Goal: Task Accomplishment & Management: Use online tool/utility

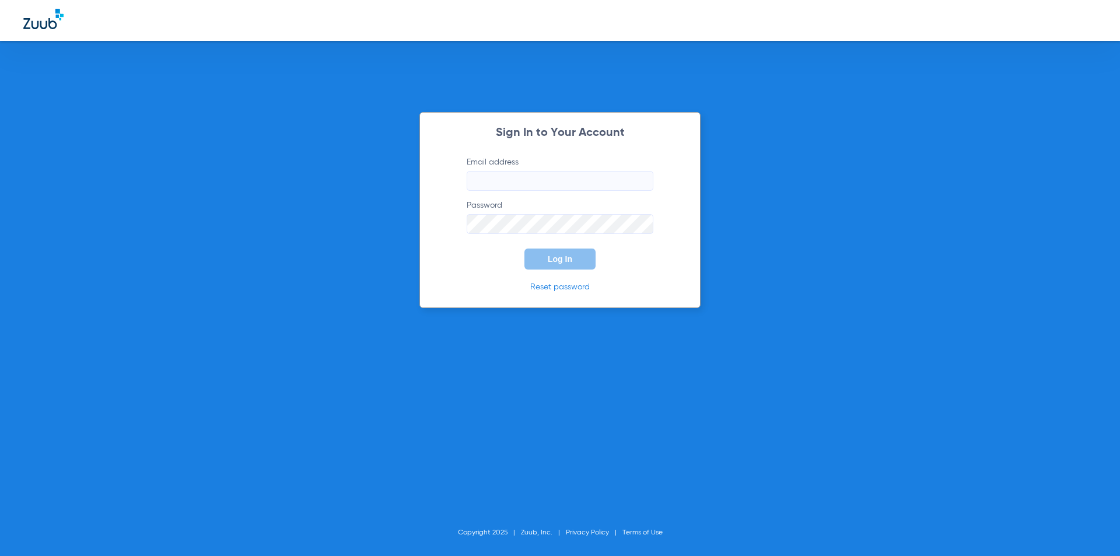
type input "[EMAIL_ADDRESS][DOMAIN_NAME]"
drag, startPoint x: 479, startPoint y: 266, endPoint x: 497, endPoint y: 264, distance: 18.2
click at [479, 266] on form "Email address [EMAIL_ADDRESS][DOMAIN_NAME] Password Log In" at bounding box center [560, 212] width 222 height 113
click at [555, 264] on button "Log In" at bounding box center [559, 258] width 71 height 21
type input "[EMAIL_ADDRESS][DOMAIN_NAME]"
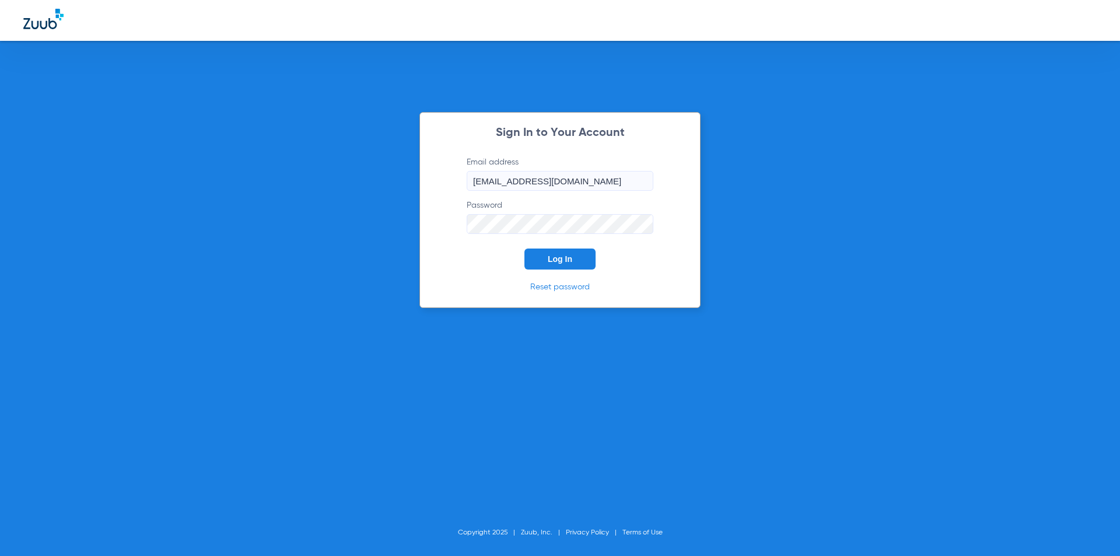
click at [479, 252] on form "Email address [EMAIL_ADDRESS][DOMAIN_NAME] Password Log In" at bounding box center [560, 212] width 222 height 113
click at [527, 252] on button "Log In" at bounding box center [559, 258] width 71 height 21
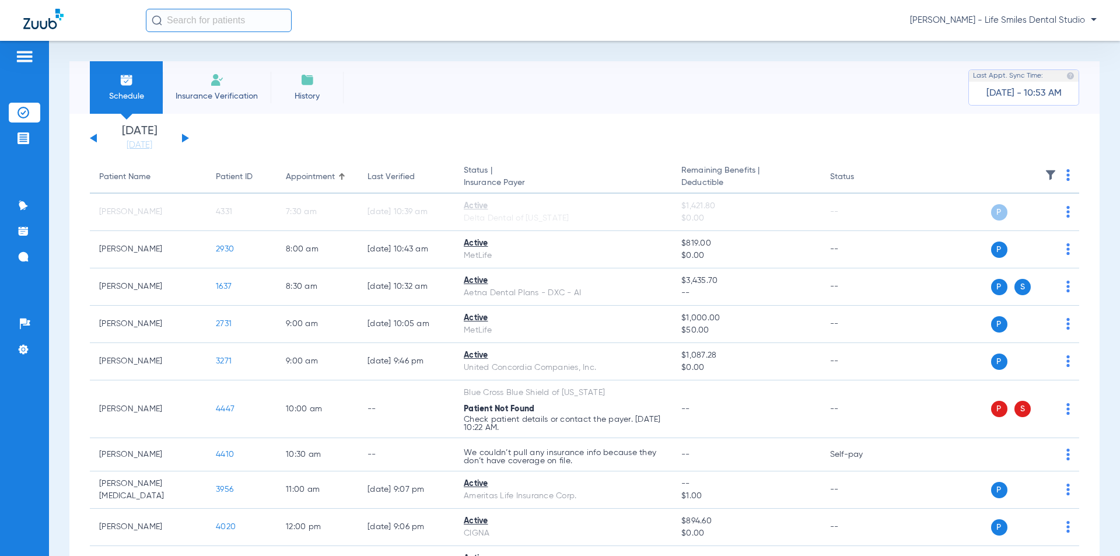
click at [181, 135] on div "[DATE] [DATE] [DATE] [DATE] [DATE] [DATE] [DATE] [DATE] [DATE] [DATE] [DATE] [D…" at bounding box center [139, 138] width 99 height 26
click at [184, 138] on button at bounding box center [185, 138] width 7 height 9
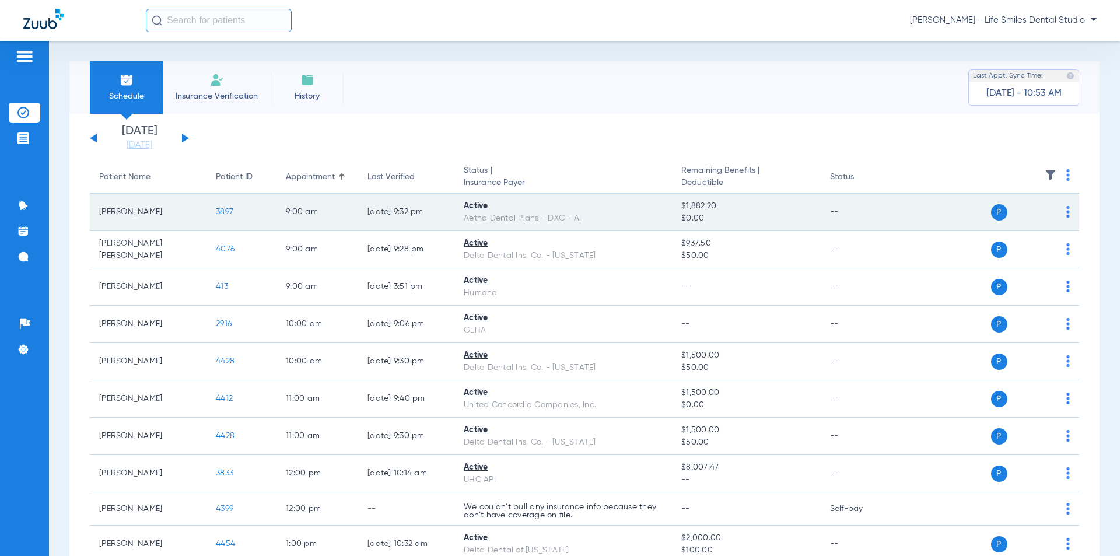
click at [224, 212] on span "3897" at bounding box center [224, 212] width 17 height 8
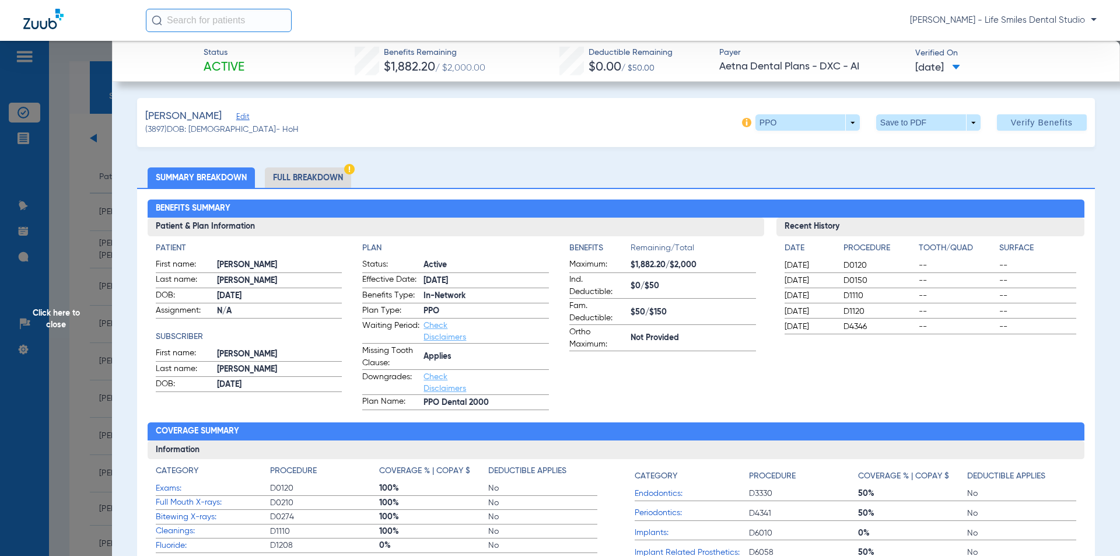
drag, startPoint x: 617, startPoint y: 69, endPoint x: 983, endPoint y: 80, distance: 366.5
click at [983, 80] on div "Status Active Benefits Remaining $1,882.20 / $2,000.00 Deductible Remaining $0.…" at bounding box center [616, 61] width 1008 height 41
copy div "Benefits Remaining $1,882.20 / $2,000.00 Deductible Remaining $0.00 / $50.00 Pa…"
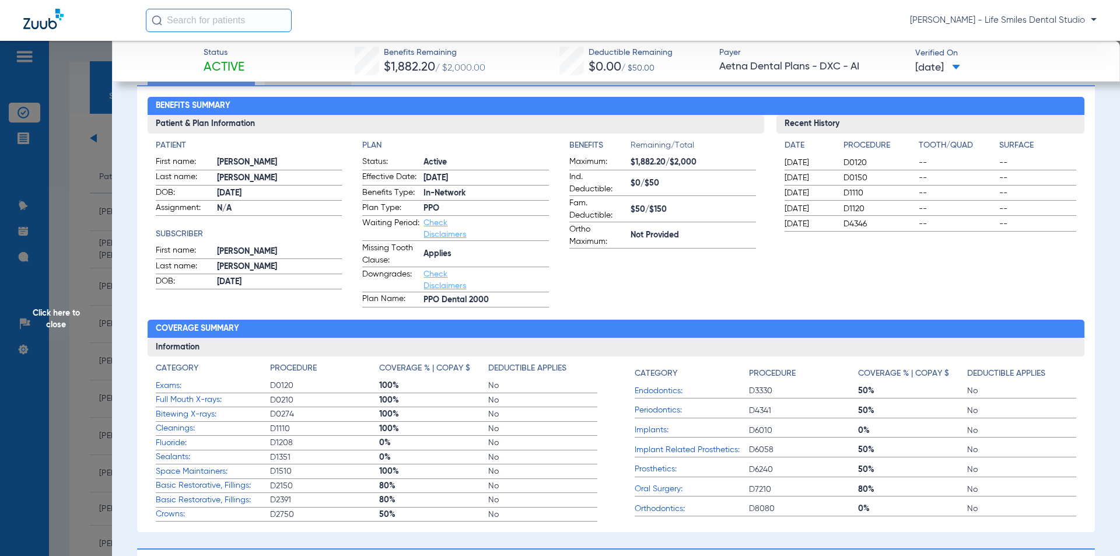
scroll to position [233, 0]
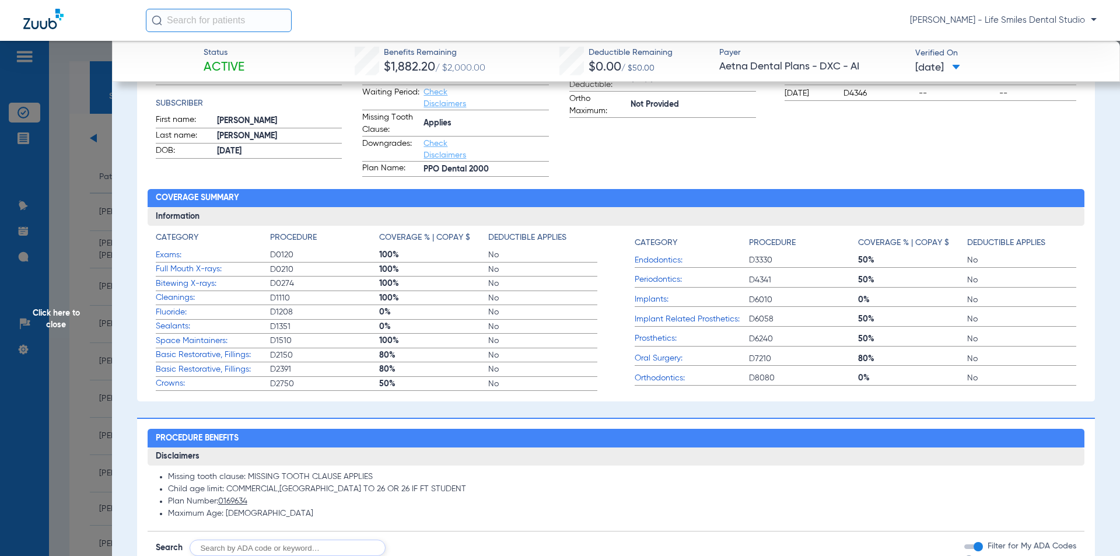
click at [83, 230] on span "Click here to close" at bounding box center [56, 319] width 112 height 556
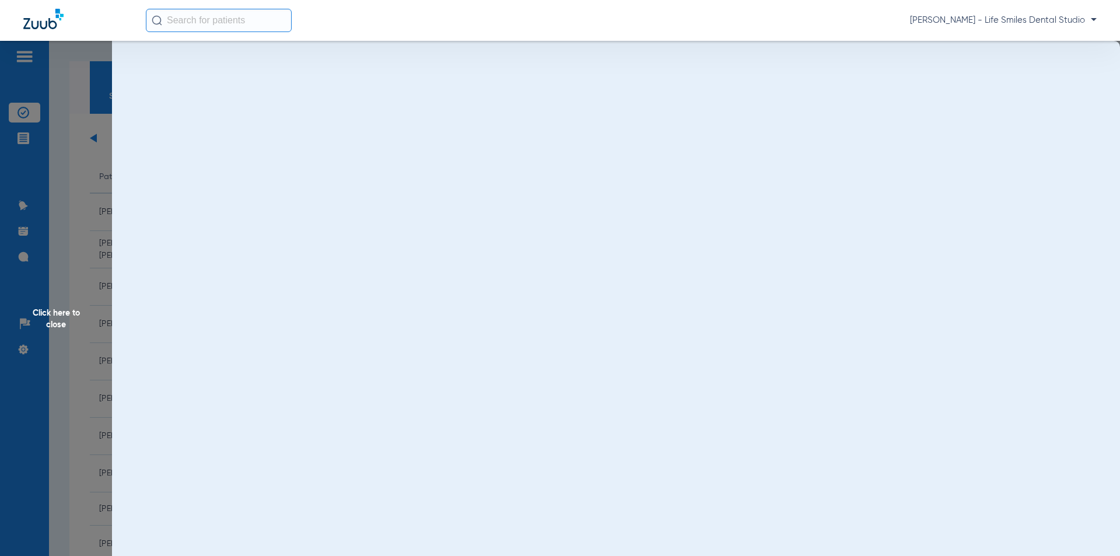
scroll to position [0, 0]
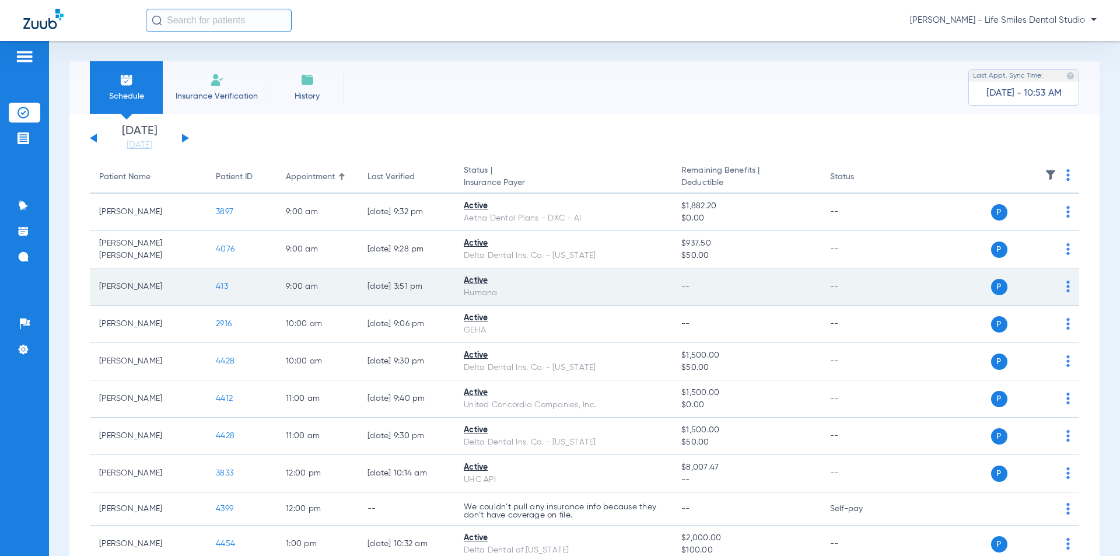
click at [218, 282] on span "413" at bounding box center [222, 286] width 12 height 8
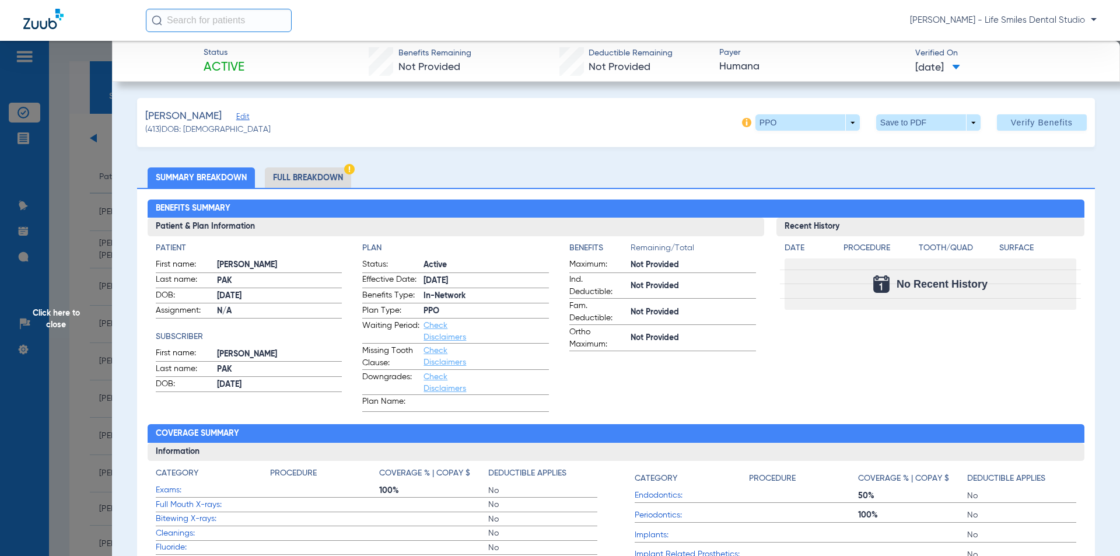
click at [87, 278] on span "Click here to close" at bounding box center [56, 319] width 112 height 556
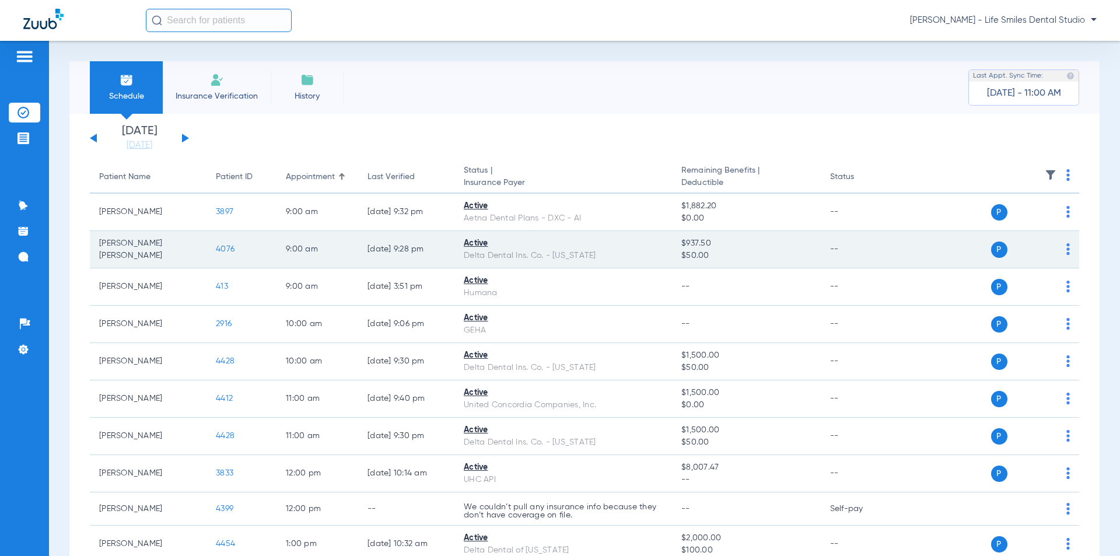
click at [227, 246] on span "4076" at bounding box center [225, 249] width 19 height 8
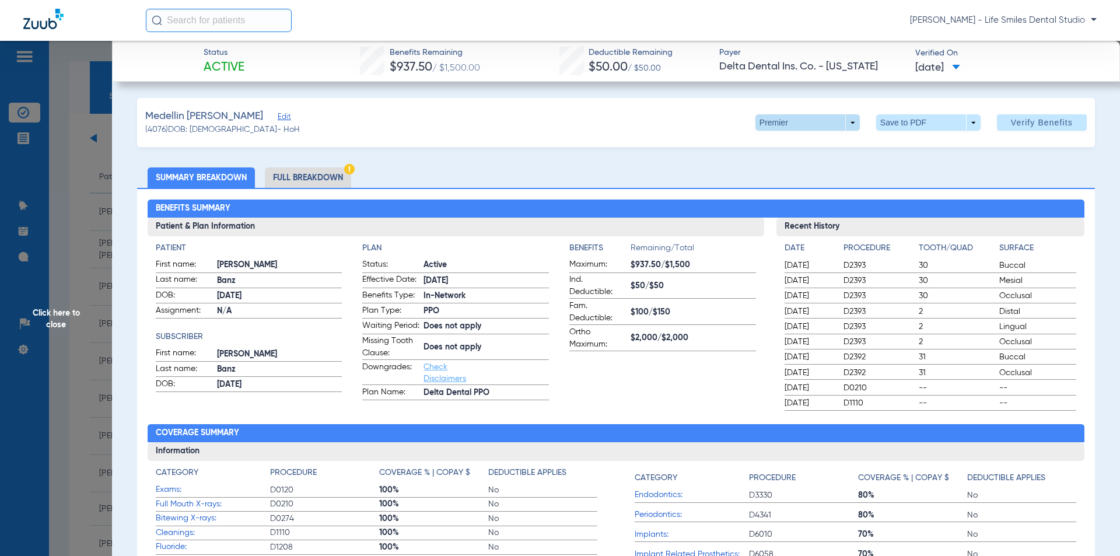
click at [801, 128] on span at bounding box center [807, 122] width 28 height 28
click at [770, 149] on span "PPO" at bounding box center [784, 146] width 54 height 8
drag, startPoint x: 80, startPoint y: 232, endPoint x: 75, endPoint y: 237, distance: 7.8
click at [80, 232] on span "Click here to close" at bounding box center [56, 319] width 112 height 556
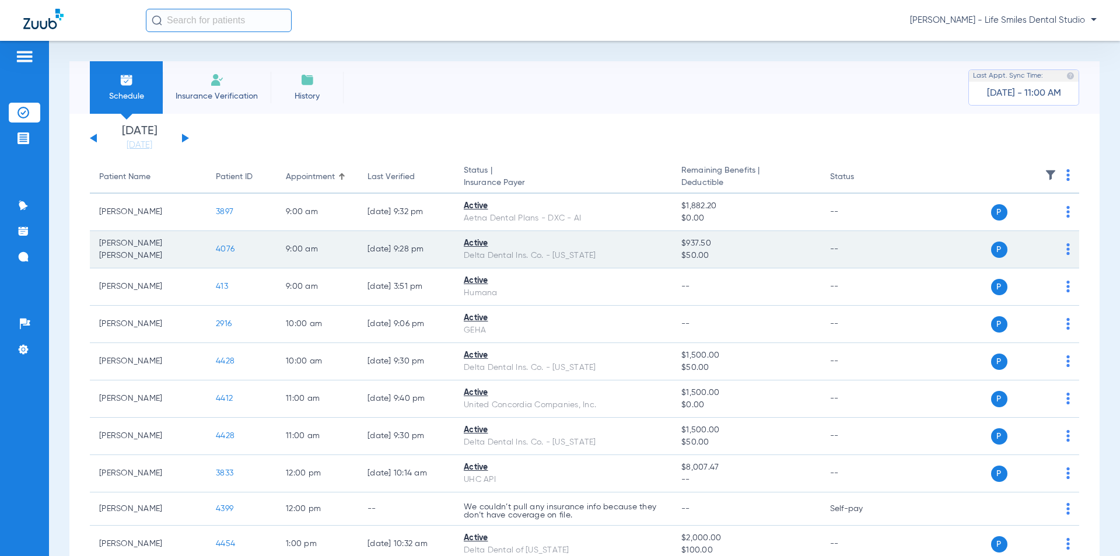
click at [1056, 246] on div "P S" at bounding box center [984, 249] width 171 height 16
click at [1066, 251] on img at bounding box center [1067, 249] width 3 height 12
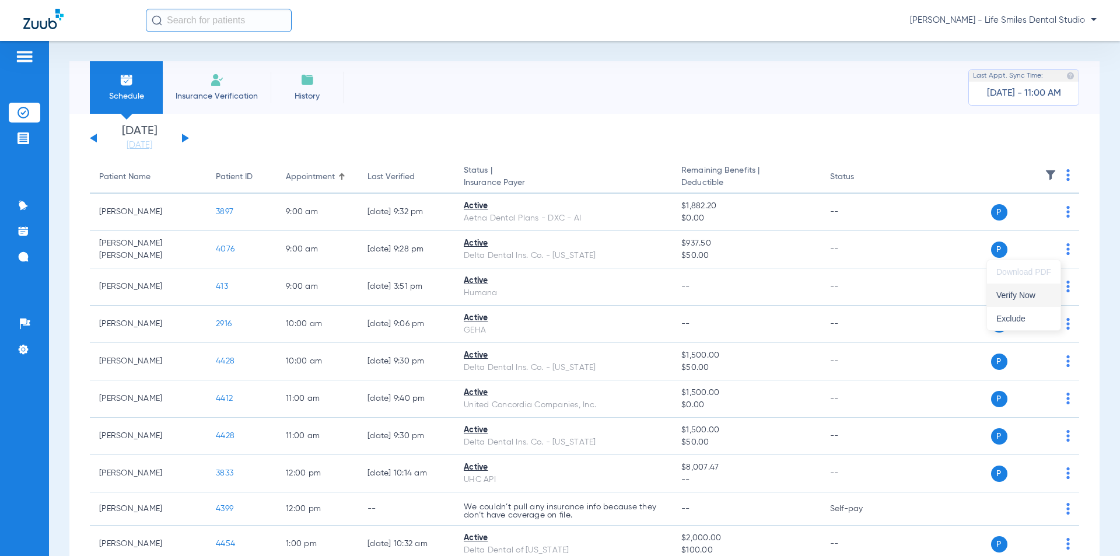
click at [1024, 303] on button "Verify Now" at bounding box center [1023, 294] width 73 height 23
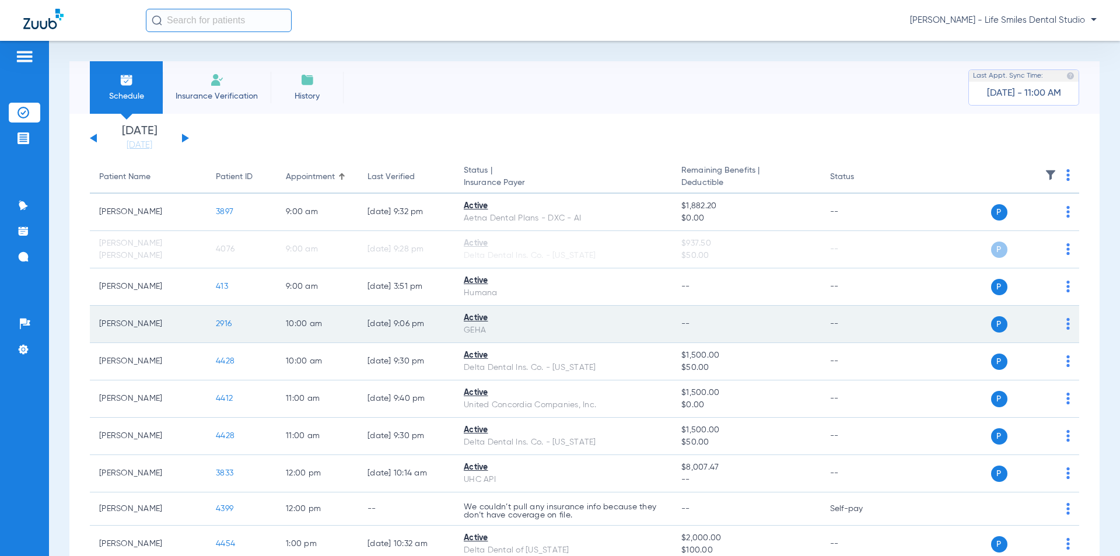
click at [238, 325] on td "2916" at bounding box center [241, 324] width 70 height 37
click at [231, 324] on span "2916" at bounding box center [224, 324] width 16 height 8
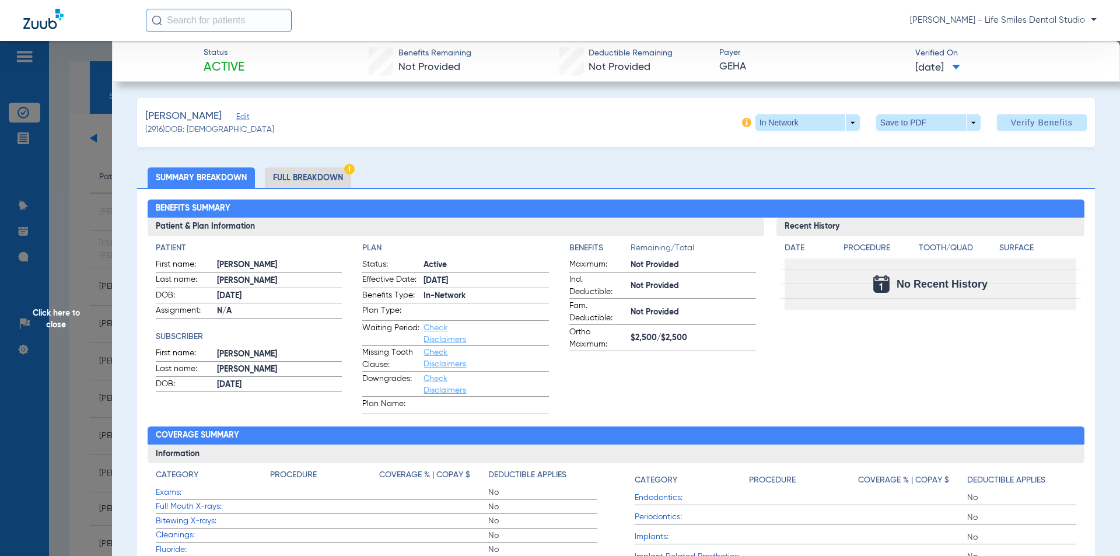
drag, startPoint x: 397, startPoint y: 51, endPoint x: 982, endPoint y: 73, distance: 585.5
click at [982, 73] on div "Status Active Benefits Remaining Not Provided Deductible Remaining Not Provided…" at bounding box center [616, 61] width 1008 height 41
copy div "Benefits Remaining Not Provided Deductible Remaining Not Provided Payer GEHA Ve…"
click at [89, 213] on span "Click here to close" at bounding box center [56, 319] width 112 height 556
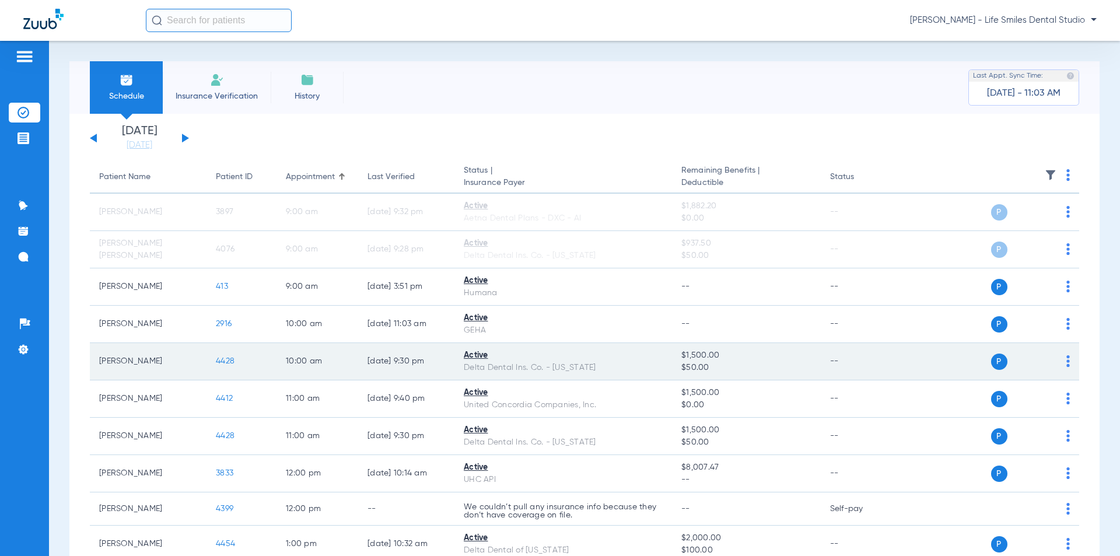
click at [230, 362] on span "4428" at bounding box center [225, 361] width 19 height 8
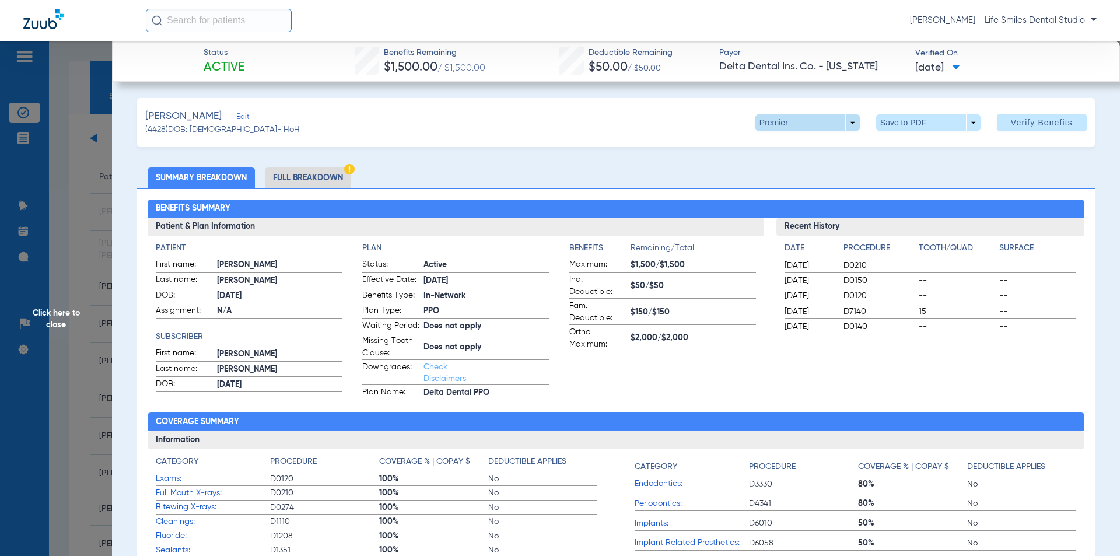
click at [794, 125] on span at bounding box center [807, 122] width 28 height 28
click at [778, 142] on span "PPO" at bounding box center [784, 146] width 54 height 8
drag, startPoint x: 381, startPoint y: 52, endPoint x: 960, endPoint y: 74, distance: 579.6
click at [960, 74] on div "Status Active Benefits Remaining $1,500.00 / $1,500.00 Deductible Remaining $50…" at bounding box center [616, 61] width 1008 height 41
copy div "Benefits Remaining $1,500.00 / $1,500.00 Deductible Remaining $50.00 / $50.00 P…"
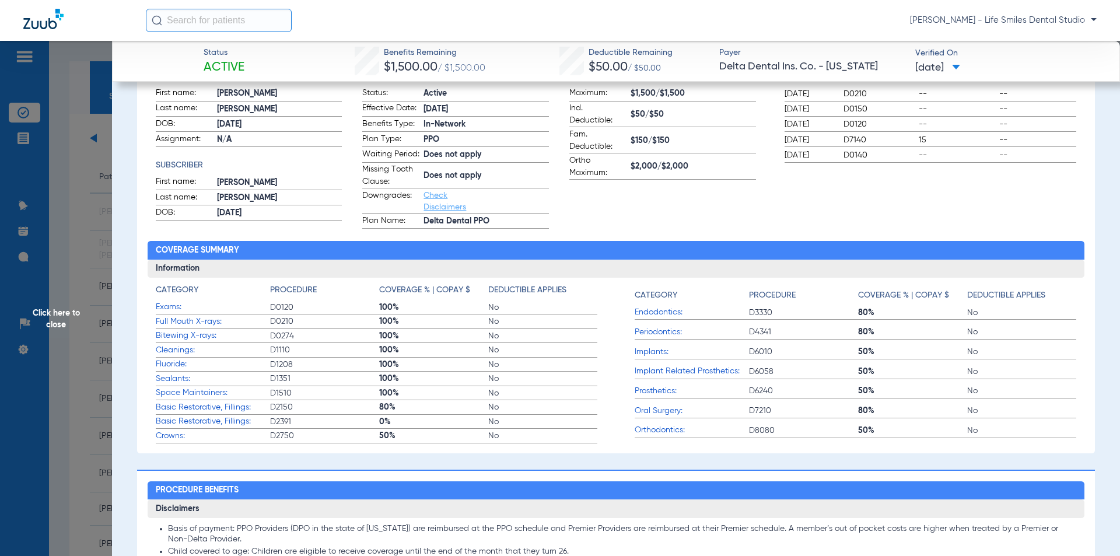
scroll to position [175, 0]
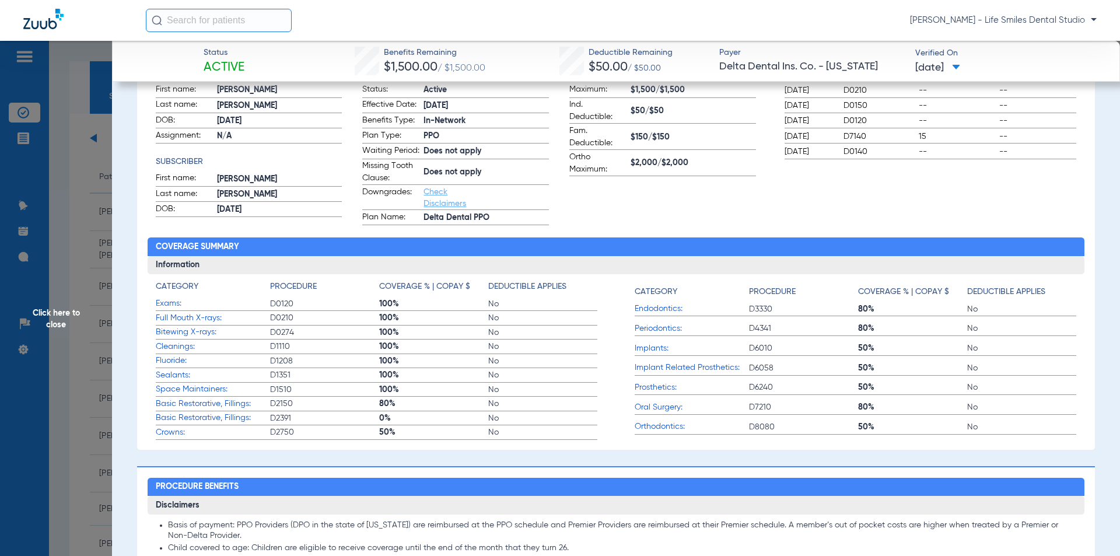
click at [90, 190] on span "Click here to close" at bounding box center [56, 319] width 112 height 556
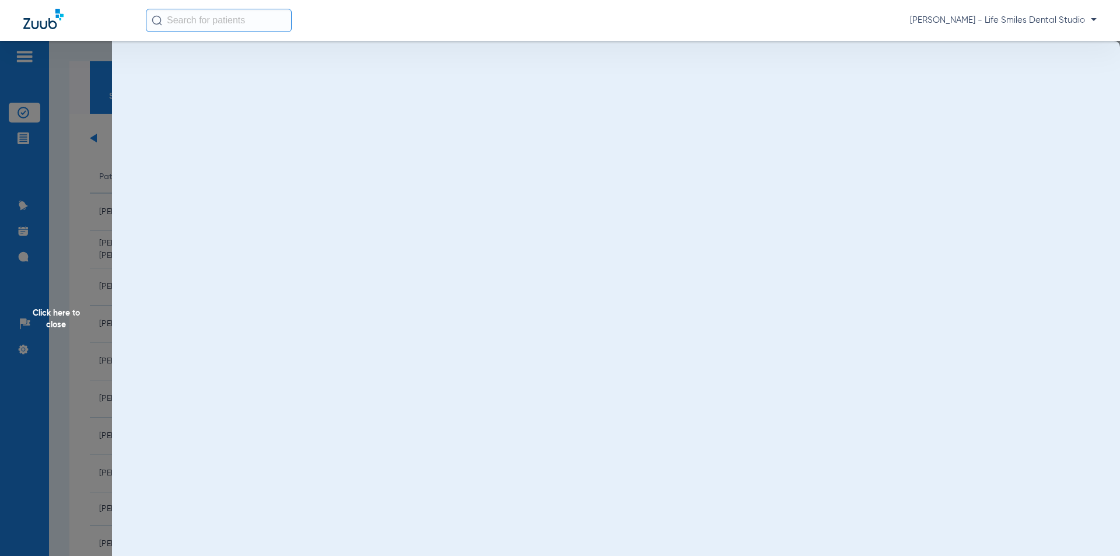
scroll to position [0, 0]
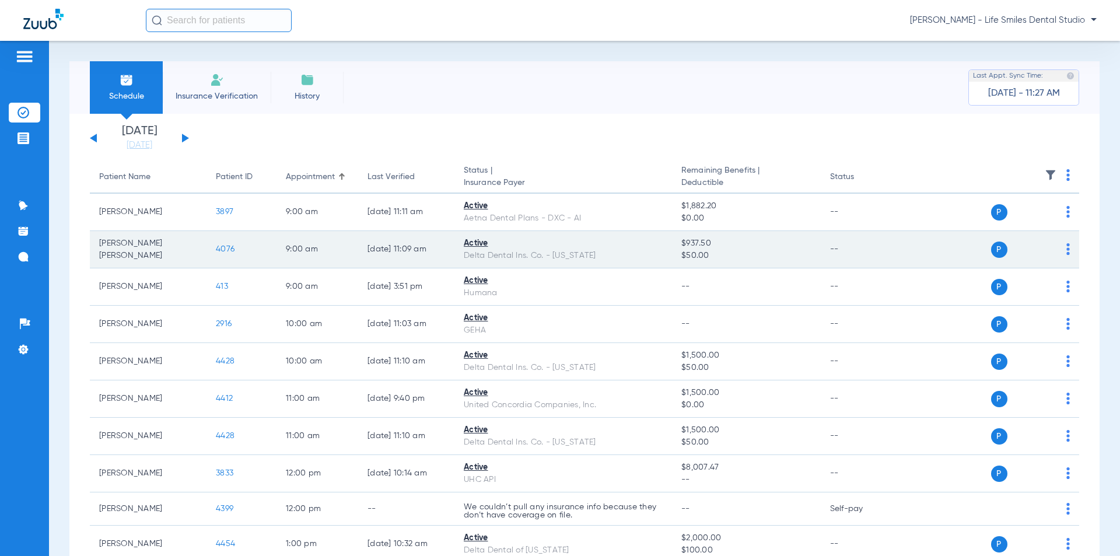
click at [218, 243] on td "4076" at bounding box center [241, 249] width 70 height 37
click at [219, 247] on span "4076" at bounding box center [225, 249] width 19 height 8
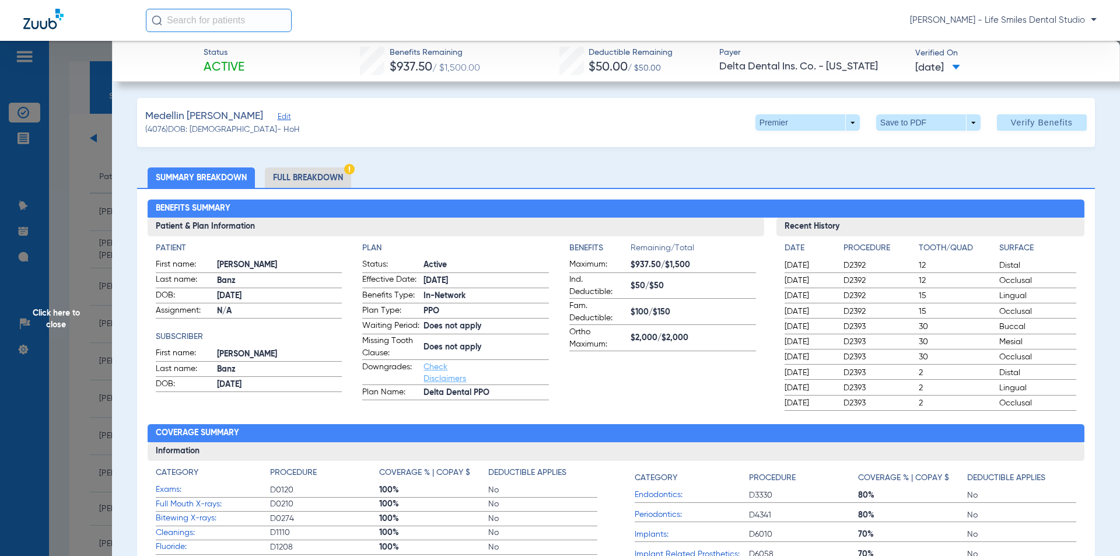
click at [92, 177] on span "Click here to close" at bounding box center [56, 319] width 112 height 556
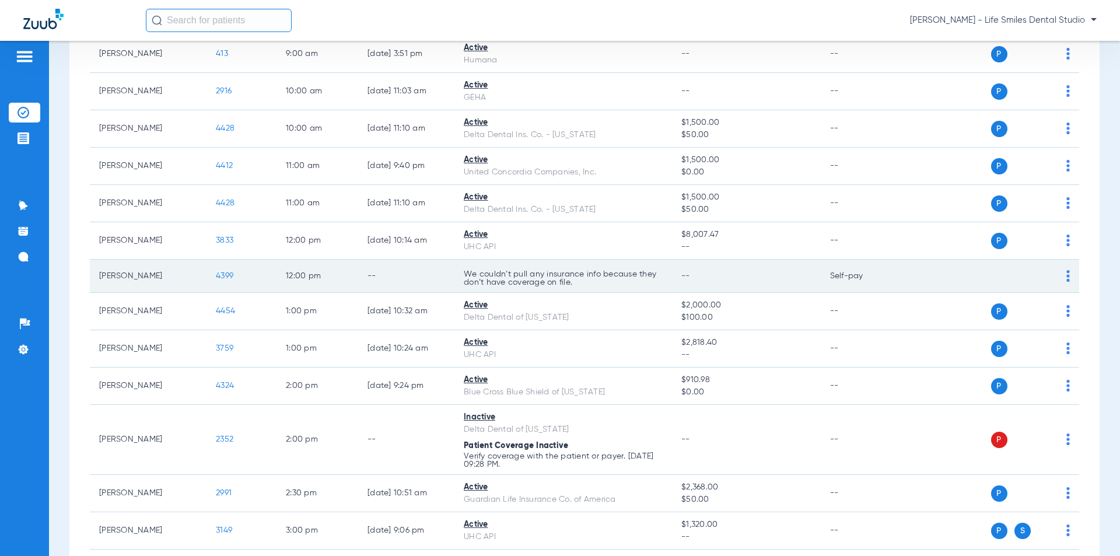
scroll to position [292, 0]
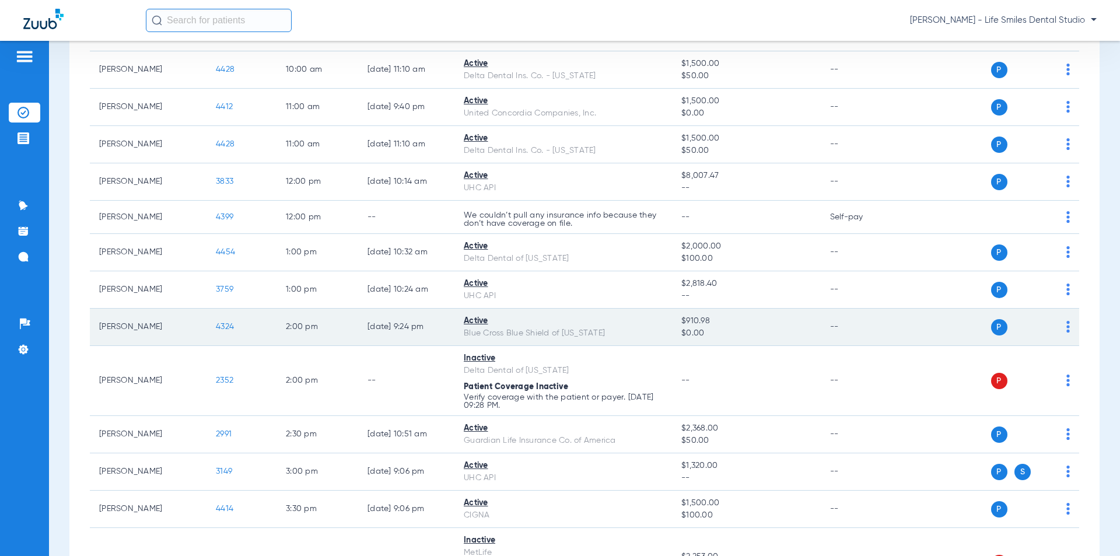
click at [225, 325] on span "4324" at bounding box center [225, 327] width 18 height 8
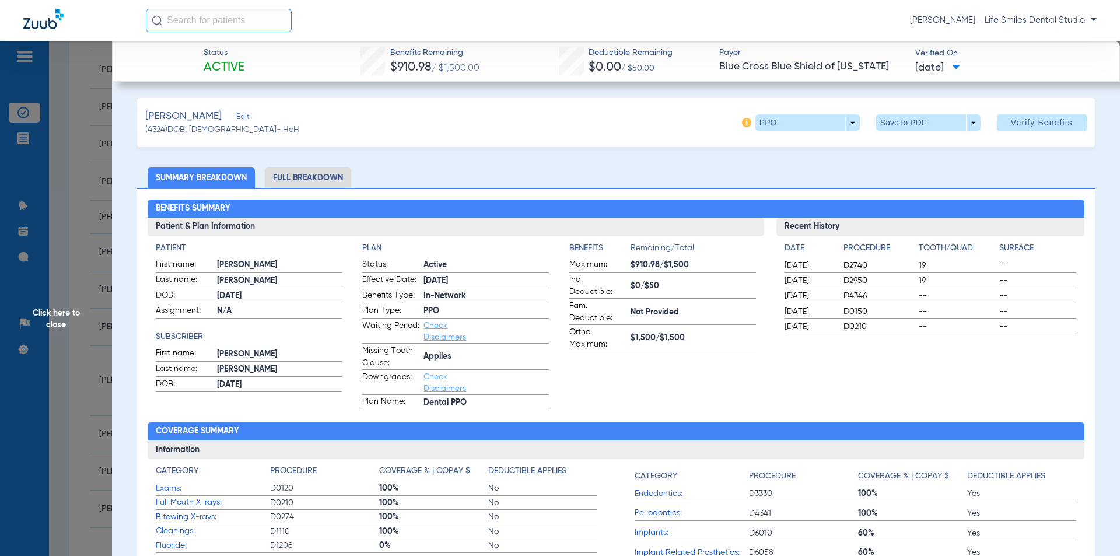
click at [71, 310] on span "Click here to close" at bounding box center [56, 319] width 112 height 556
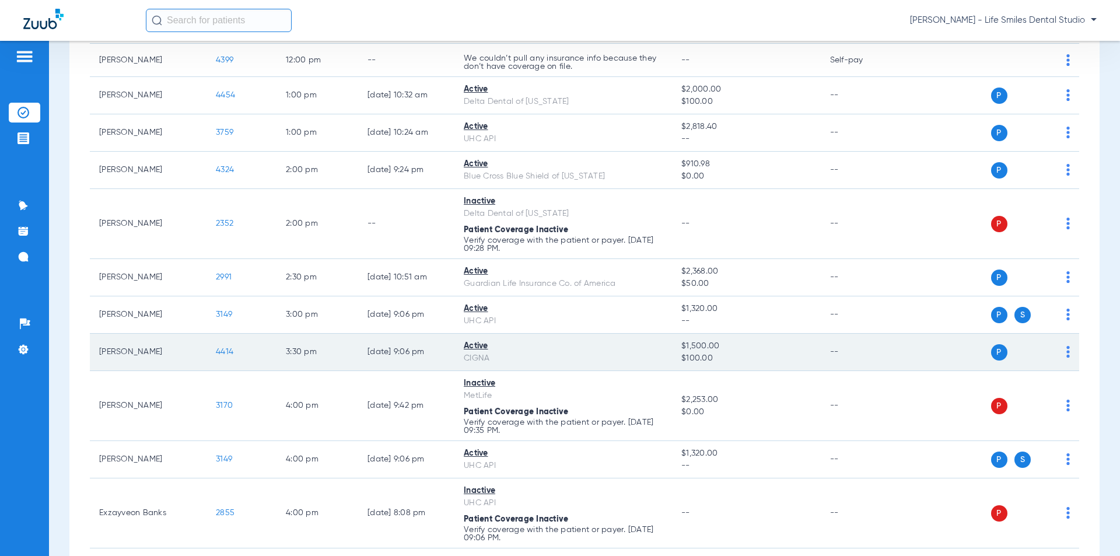
scroll to position [525, 0]
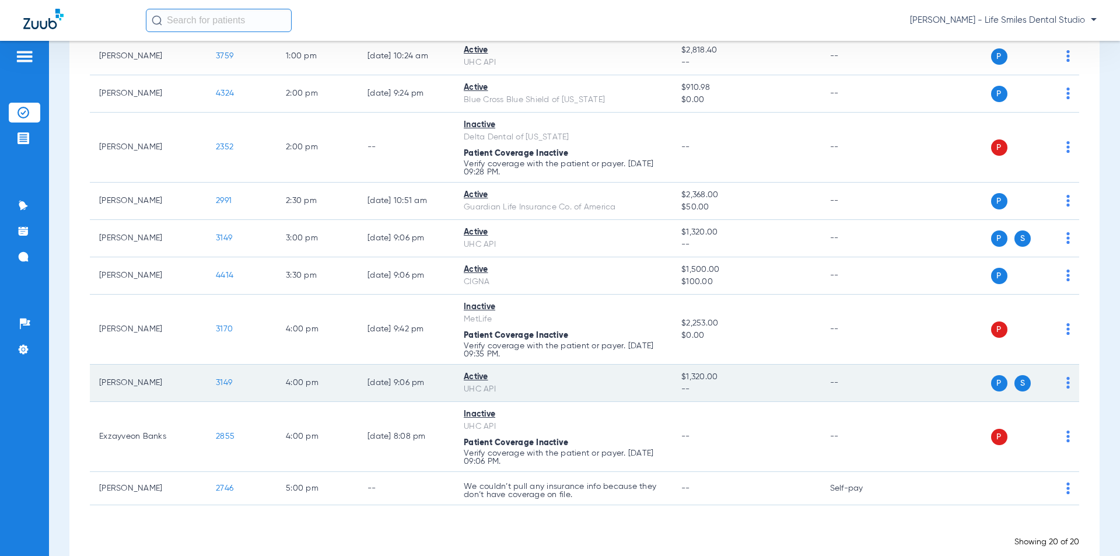
click at [228, 384] on span "3149" at bounding box center [224, 383] width 16 height 8
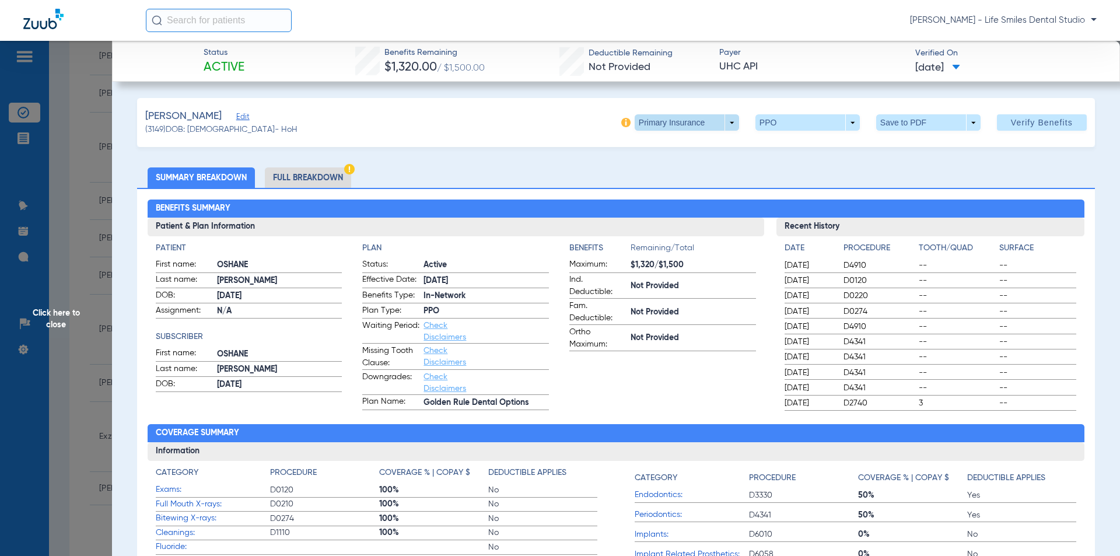
click at [699, 124] on span at bounding box center [687, 122] width 104 height 16
click at [685, 175] on button "Secondary Insurance" at bounding box center [674, 168] width 96 height 23
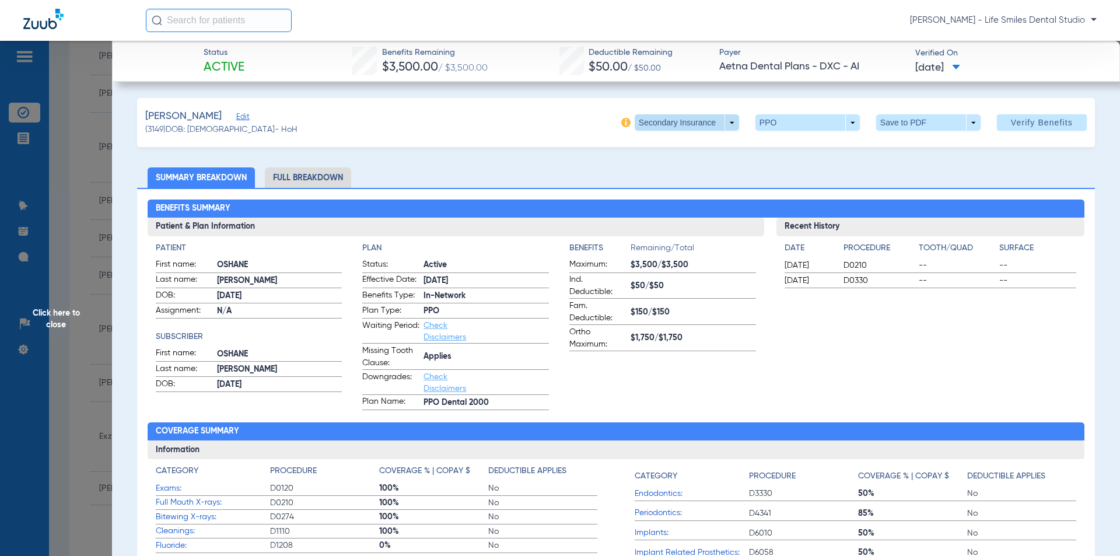
click at [694, 124] on span at bounding box center [687, 122] width 104 height 16
click at [666, 146] on span "Primary Insurance" at bounding box center [674, 146] width 77 height 8
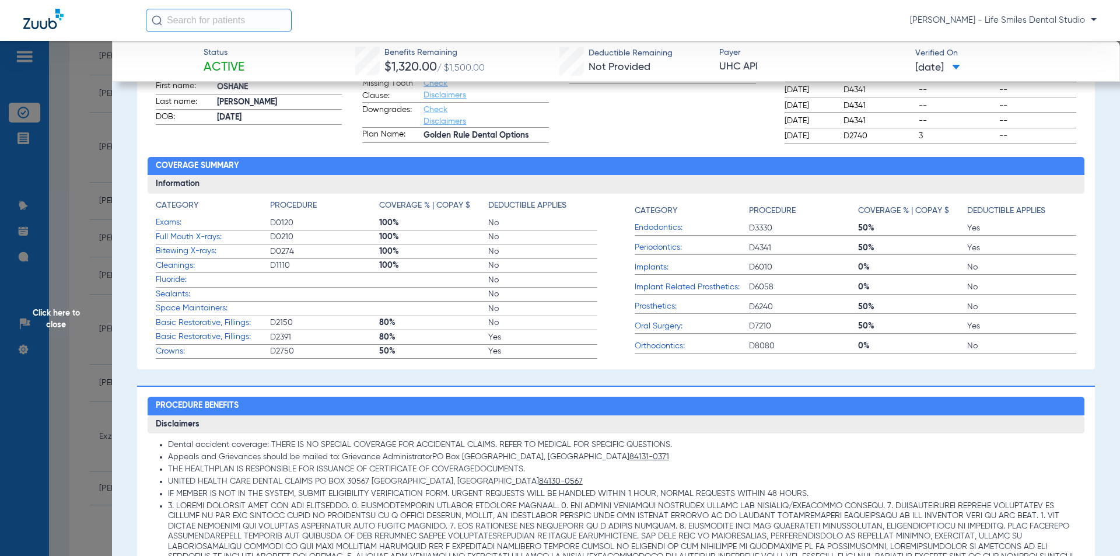
scroll to position [292, 0]
